Goal: Task Accomplishment & Management: Manage account settings

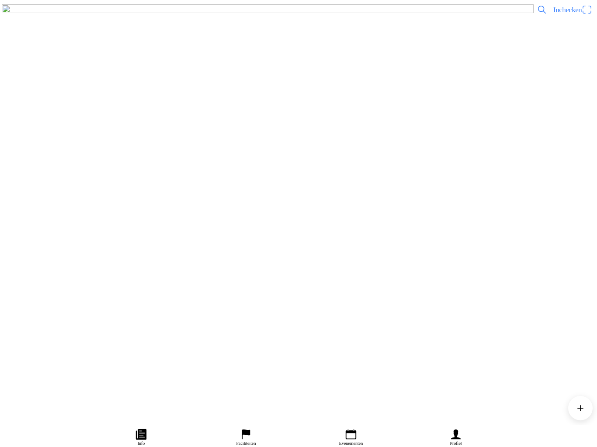
scroll to position [161, 0]
click at [249, 441] on ion-label "Faciliteiten" at bounding box center [246, 443] width 20 height 5
click at [31, 64] on img at bounding box center [19, 52] width 24 height 24
click at [0, 0] on slot "Evenementen" at bounding box center [0, 0] width 0 height 0
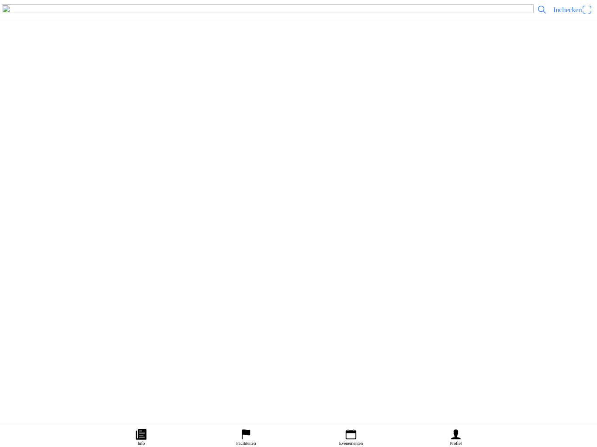
scroll to position [172, 0]
click at [31, 294] on img at bounding box center [19, 282] width 24 height 24
click at [90, 216] on span "button" at bounding box center [86, 210] width 8 height 12
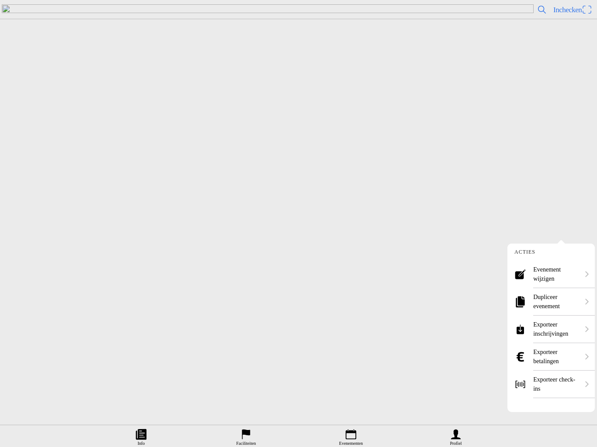
click at [565, 266] on ion-label "Evenement wijzigen" at bounding box center [556, 274] width 46 height 18
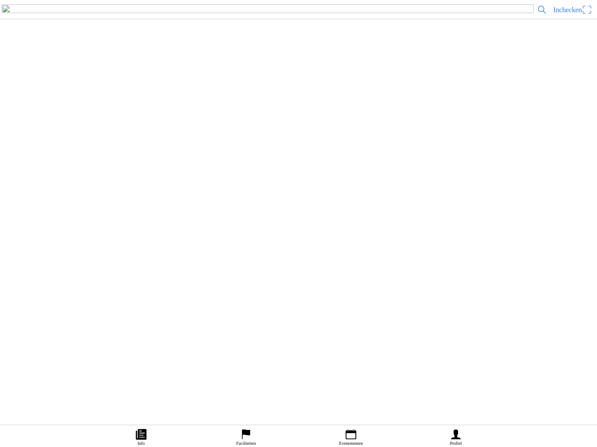
scroll to position [158, 0]
click at [76, 167] on button "button" at bounding box center [302, 151] width 590 height 31
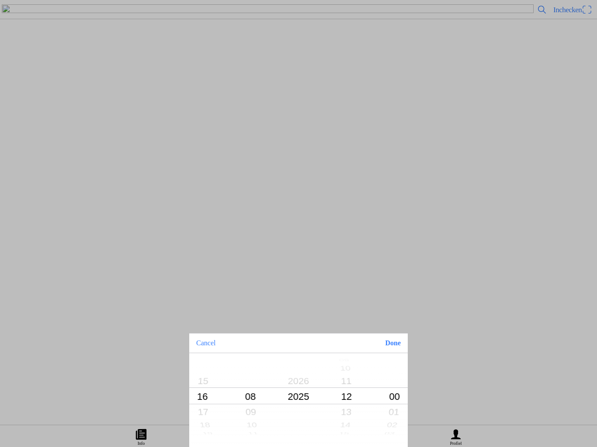
click at [395, 345] on button "Done" at bounding box center [393, 343] width 30 height 19
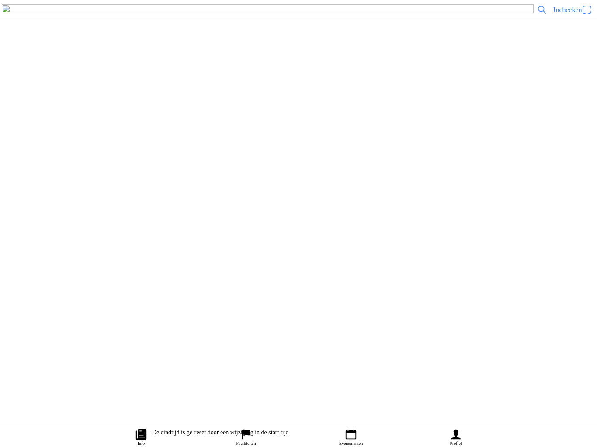
click at [81, 198] on button "button" at bounding box center [302, 183] width 590 height 31
click at [354, 430] on icon "calendar" at bounding box center [351, 435] width 10 height 10
click at [250, 441] on ion-label "Faciliteiten" at bounding box center [246, 443] width 20 height 5
click at [31, 105] on img at bounding box center [19, 93] width 24 height 24
click at [78, 244] on span "Evenementen" at bounding box center [63, 238] width 29 height 12
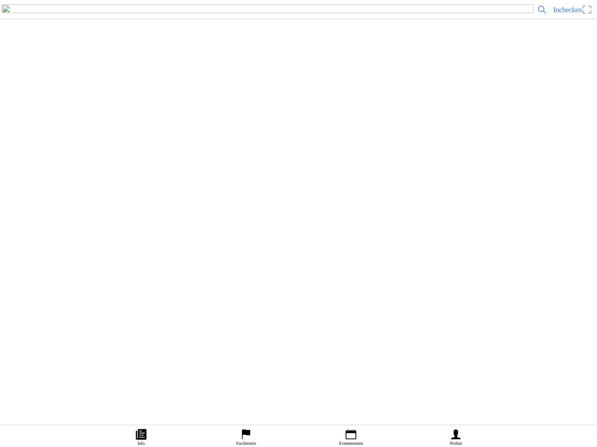
click at [14, 223] on span "button" at bounding box center [10, 218] width 8 height 12
click at [31, 294] on img at bounding box center [19, 282] width 24 height 24
click at [95, 216] on button "button" at bounding box center [85, 210] width 18 height 12
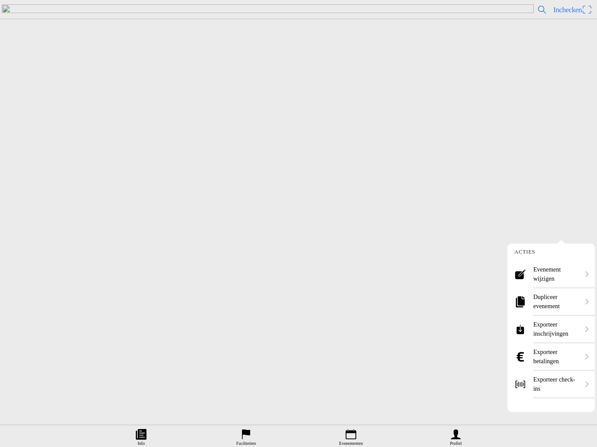
click at [553, 297] on ion-label "Dupliceer evenement" at bounding box center [556, 302] width 46 height 18
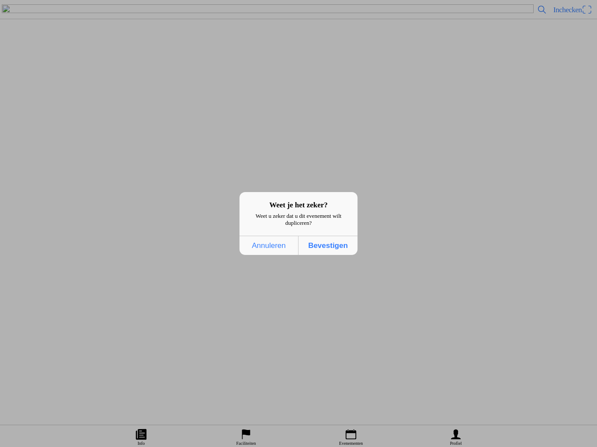
click at [333, 254] on span "Bevestigen" at bounding box center [328, 246] width 54 height 18
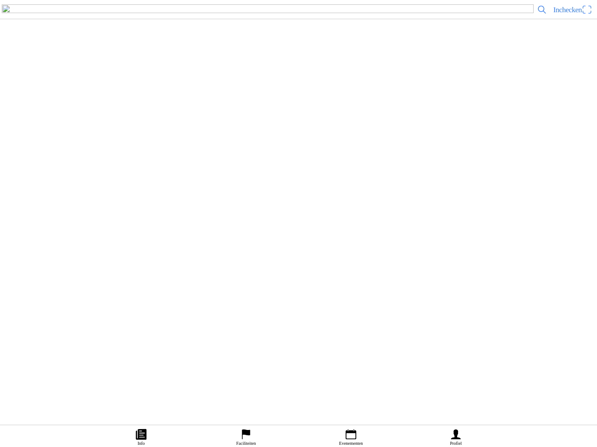
click at [73, 325] on button "button" at bounding box center [302, 309] width 590 height 31
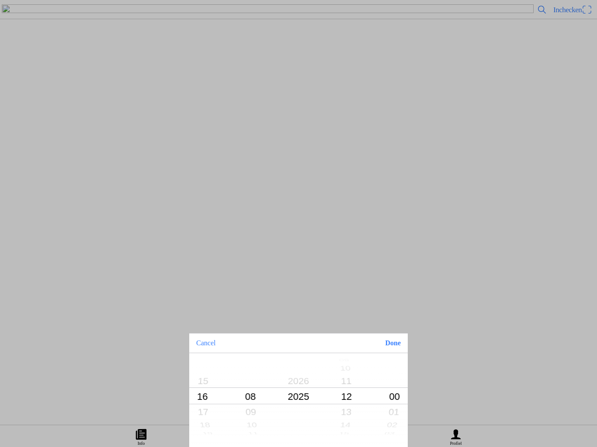
click at [393, 347] on button "Done" at bounding box center [393, 343] width 30 height 19
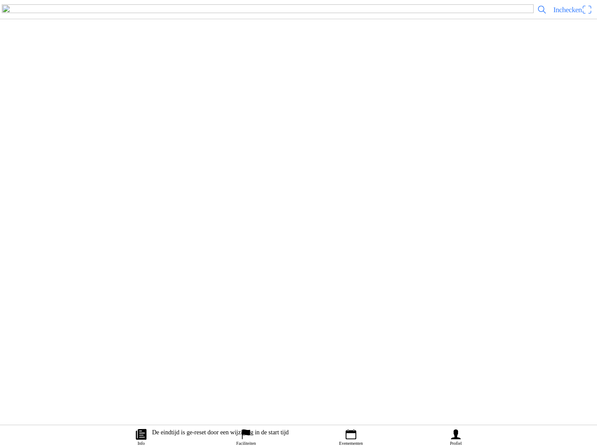
click at [72, 356] on button "button" at bounding box center [302, 340] width 590 height 31
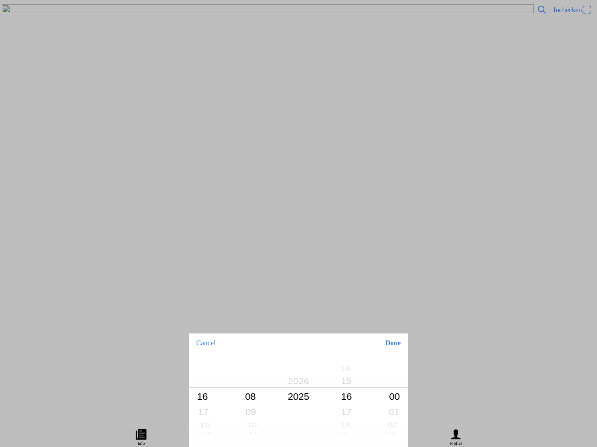
click at [389, 343] on button "Done" at bounding box center [393, 343] width 30 height 19
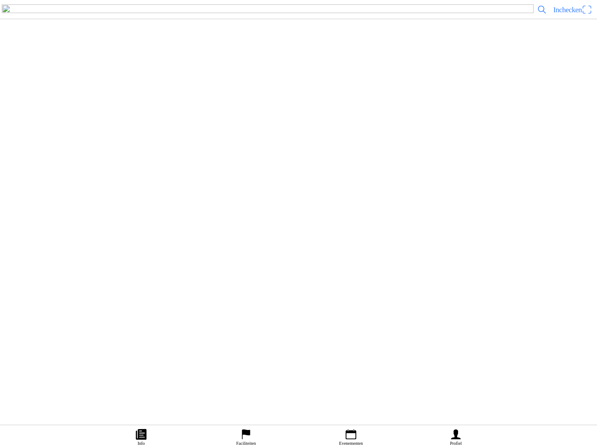
scroll to position [195, 0]
click at [72, 192] on button "button" at bounding box center [302, 176] width 590 height 31
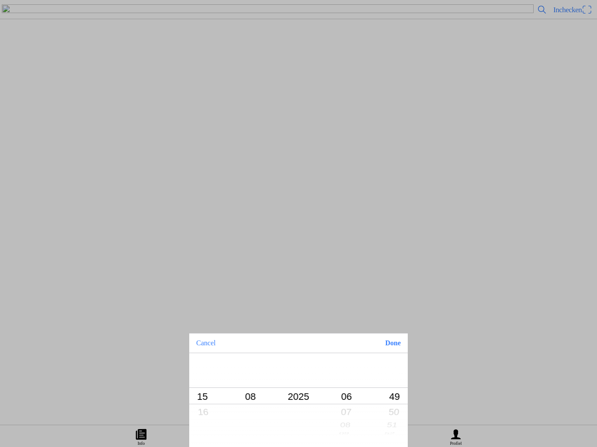
click at [399, 346] on button "Done" at bounding box center [393, 343] width 30 height 19
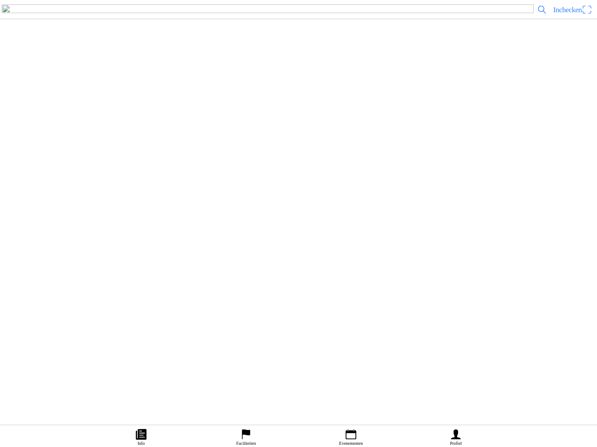
scroll to position [3136, 0]
click at [349, 428] on icon "calendar" at bounding box center [350, 434] width 13 height 13
click at [250, 428] on icon "flag" at bounding box center [245, 434] width 13 height 13
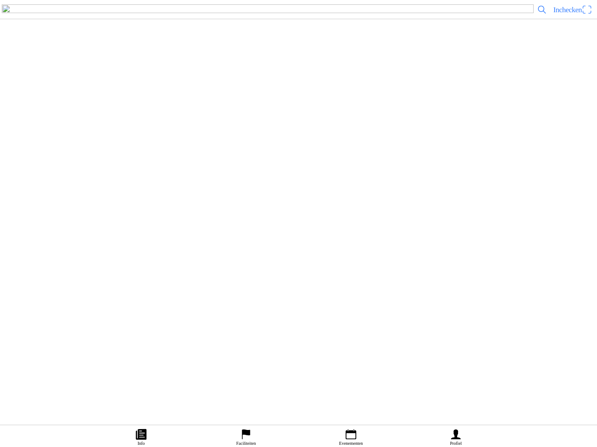
click at [31, 64] on img at bounding box center [19, 52] width 24 height 24
click at [0, 0] on slot "Evenementen" at bounding box center [0, 0] width 0 height 0
click at [64, 368] on span "Alles weergeven" at bounding box center [35, 364] width 57 height 8
click at [78, 352] on h2 "evenement enduro training zondag Heerde" at bounding box center [309, 345] width 543 height 11
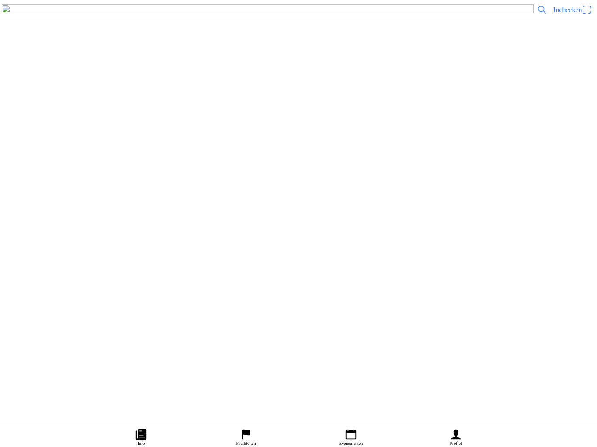
click at [90, 216] on span "button" at bounding box center [86, 210] width 8 height 12
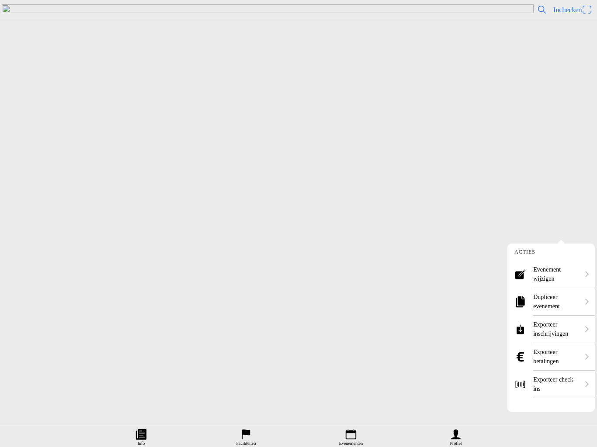
click at [549, 299] on ion-label "Dupliceer evenement" at bounding box center [556, 302] width 46 height 18
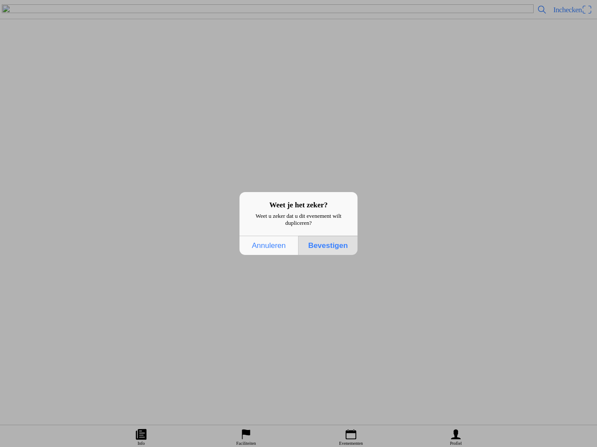
click at [332, 255] on span "Bevestigen" at bounding box center [328, 246] width 54 height 18
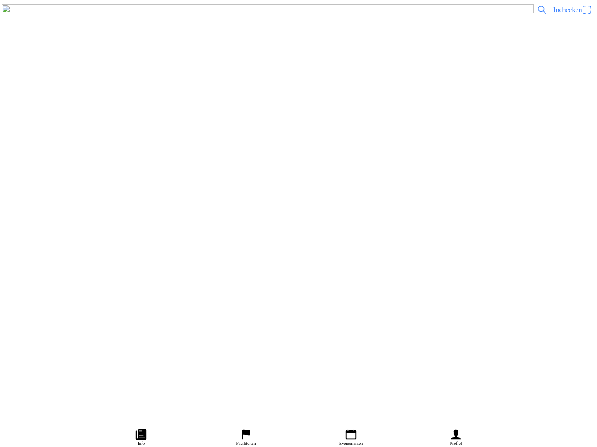
scroll to position [131, 0]
click at [68, 194] on button "button" at bounding box center [302, 178] width 590 height 31
click at [362, 426] on link "Evenementen" at bounding box center [350, 437] width 105 height 22
click at [250, 430] on icon "flag" at bounding box center [246, 435] width 8 height 10
click at [31, 105] on img at bounding box center [19, 93] width 24 height 24
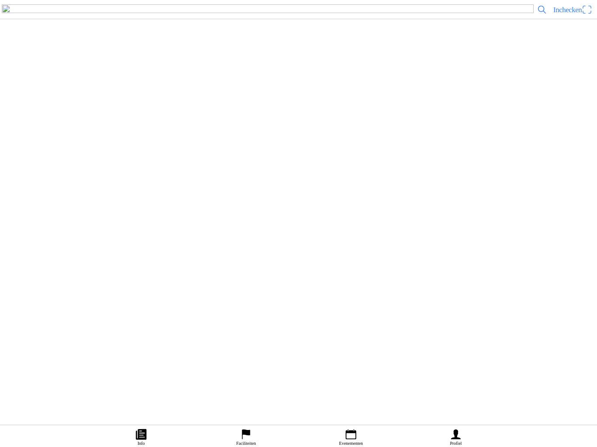
click at [14, 221] on span "button" at bounding box center [10, 218] width 8 height 12
click at [0, 0] on slot "Evenementen" at bounding box center [0, 0] width 0 height 0
click at [64, 368] on span "Alles weergeven" at bounding box center [35, 364] width 57 height 8
click at [112, 352] on h2 "evenement enduro training zondag Heerde" at bounding box center [309, 345] width 543 height 11
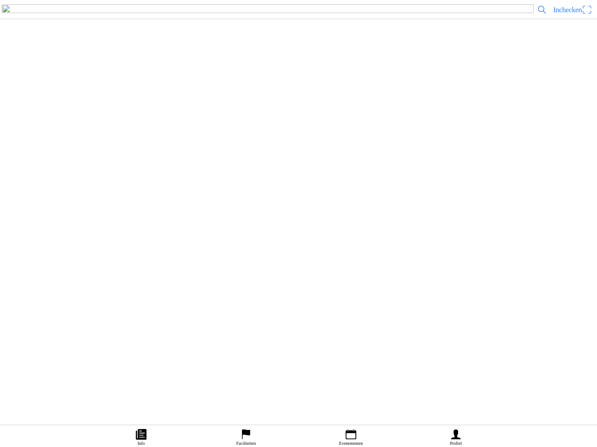
click at [90, 216] on span "button" at bounding box center [86, 210] width 8 height 12
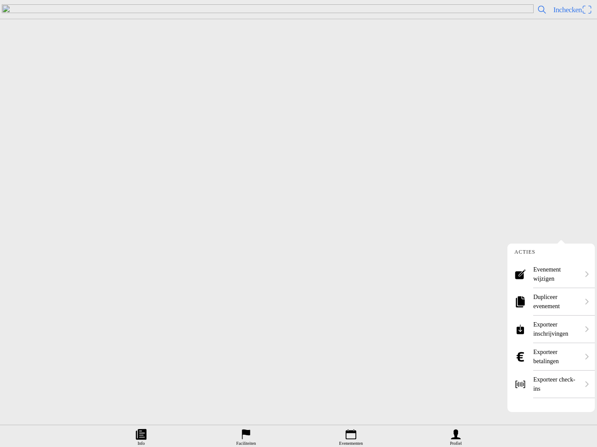
click at [555, 301] on ion-label "Dupliceer evenement" at bounding box center [556, 302] width 46 height 18
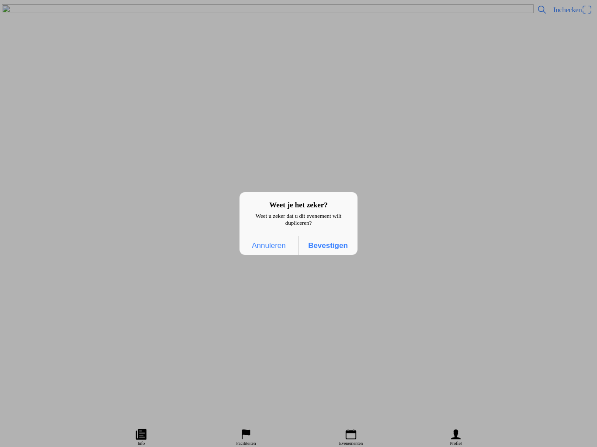
click at [332, 249] on span "Bevestigen" at bounding box center [328, 246] width 54 height 18
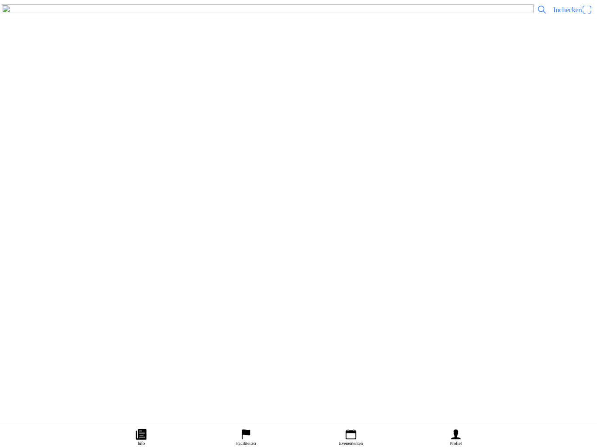
click at [69, 325] on button "button" at bounding box center [302, 309] width 590 height 31
click at [333, 333] on ion-backdrop at bounding box center [298, 223] width 597 height 447
click at [73, 325] on button "button" at bounding box center [302, 309] width 590 height 31
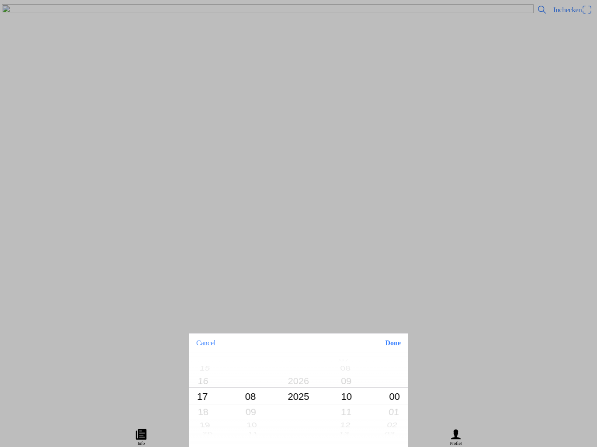
click at [394, 344] on button "Done" at bounding box center [393, 343] width 30 height 19
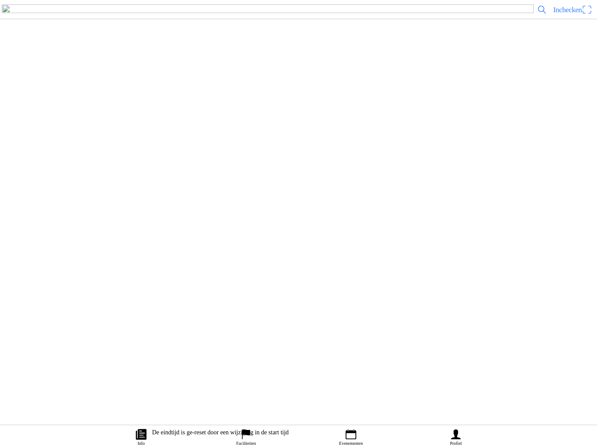
click at [76, 356] on button "button" at bounding box center [302, 340] width 590 height 31
click at [75, 356] on button "button" at bounding box center [302, 340] width 590 height 31
click at [85, 356] on button "button" at bounding box center [302, 340] width 590 height 31
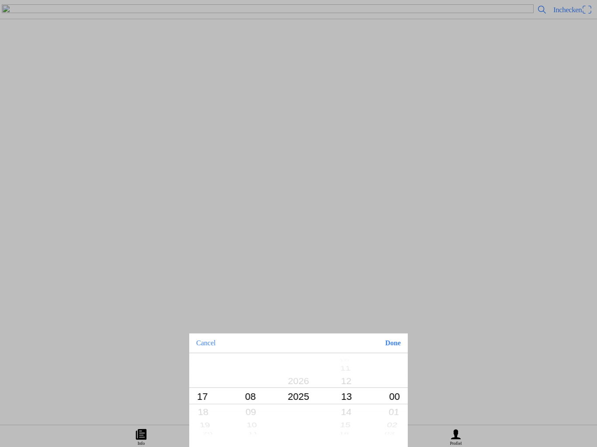
click at [393, 344] on button "Done" at bounding box center [393, 343] width 30 height 19
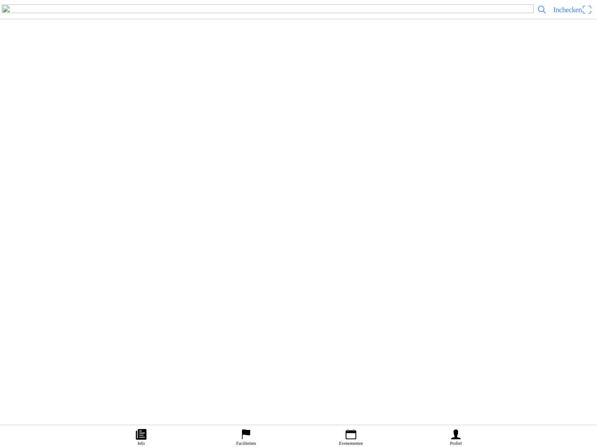
scroll to position [128, 0]
click at [80, 259] on button "button" at bounding box center [302, 243] width 590 height 31
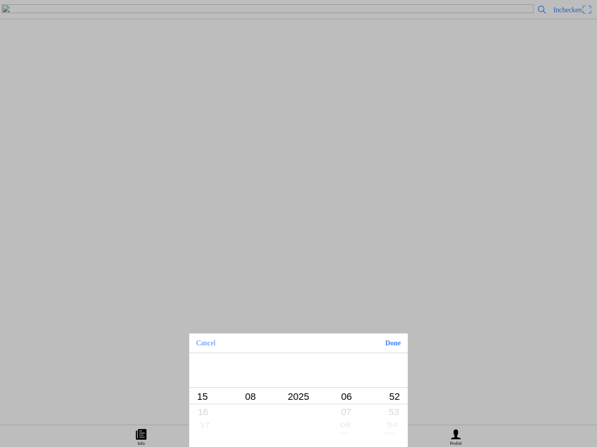
click at [398, 345] on button "Done" at bounding box center [393, 343] width 30 height 19
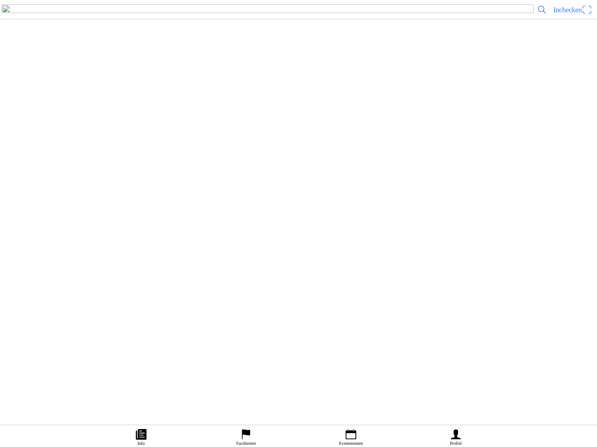
scroll to position [2426, 0]
click at [0, 0] on slot "Update" at bounding box center [0, 0] width 0 height 0
click at [353, 428] on icon "calendar" at bounding box center [350, 434] width 13 height 13
click at [239, 82] on div "[DATE] 06:51 evenement enduro training zondag Heerde MSV-NOV Heerde" at bounding box center [315, 63] width 555 height 35
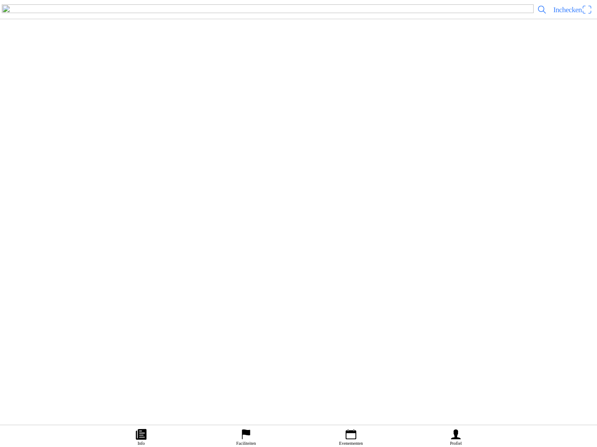
click at [452, 228] on ion-label "Inschrijvingen" at bounding box center [445, 224] width 33 height 10
click at [61, 216] on span "button" at bounding box center [57, 210] width 8 height 12
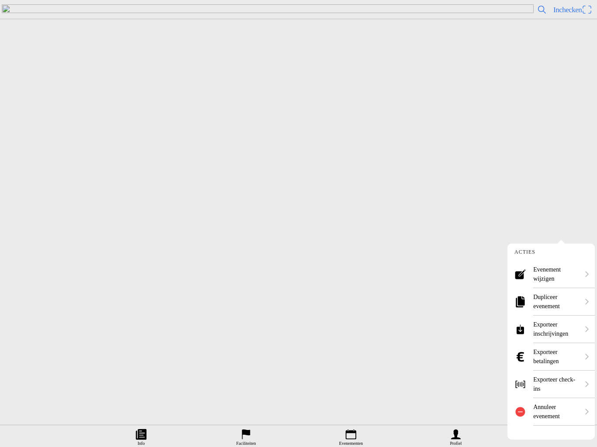
click at [549, 406] on ion-label "Annuleer evenement" at bounding box center [556, 412] width 46 height 18
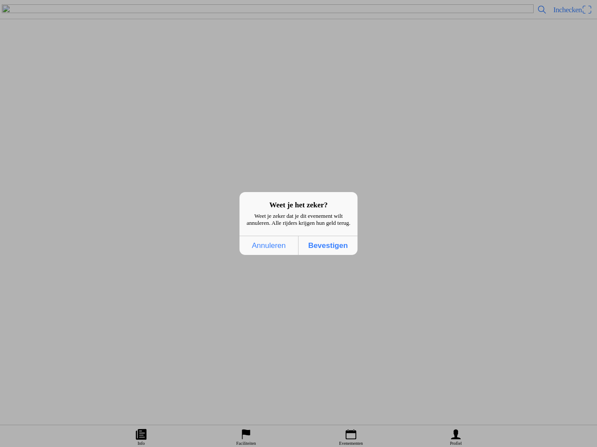
click at [334, 253] on span "Bevestigen" at bounding box center [328, 246] width 54 height 18
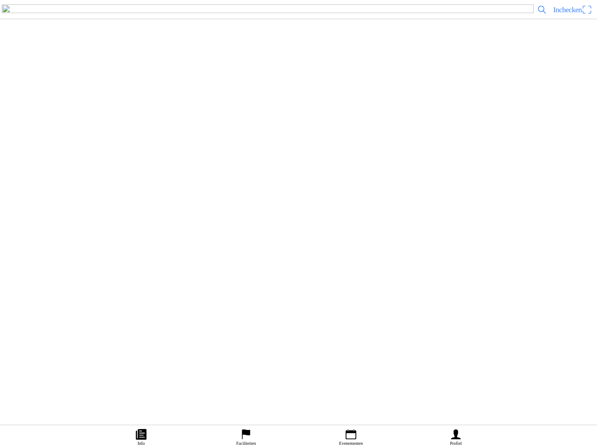
click at [351, 441] on ion-label "Evenementen" at bounding box center [351, 443] width 24 height 5
click at [262, 224] on div "[DATE] 10:00 evenement enduro training zondag Heerde MSV-NOV Heerde" at bounding box center [315, 205] width 555 height 35
click at [42, 209] on span "Ticket kopen" at bounding box center [23, 203] width 35 height 12
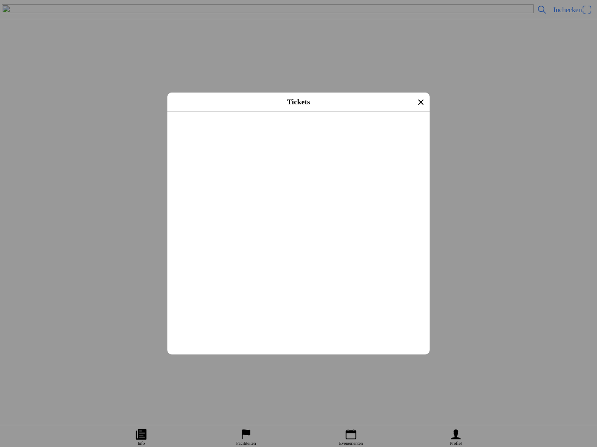
scroll to position [294, 0]
